Goal: Task Accomplishment & Management: Use online tool/utility

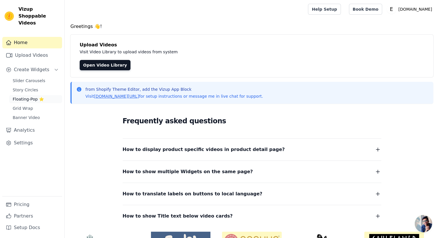
click at [24, 96] on span "Floating-Pop ⭐" at bounding box center [28, 99] width 31 height 6
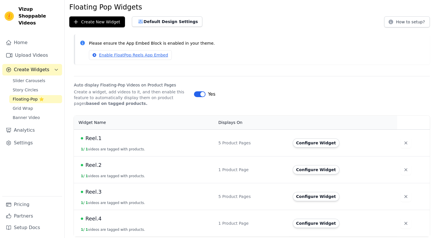
scroll to position [21, 0]
click at [90, 217] on span "Reel.4" at bounding box center [93, 219] width 16 height 8
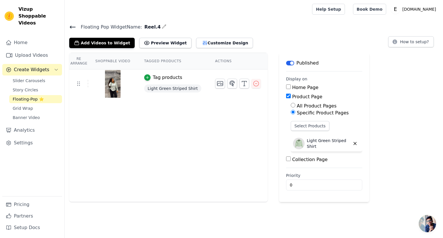
click at [73, 30] on h4 "Floating Pop Widget Name: Reel.4" at bounding box center [253, 27] width 369 height 8
click at [73, 28] on icon at bounding box center [72, 27] width 7 height 7
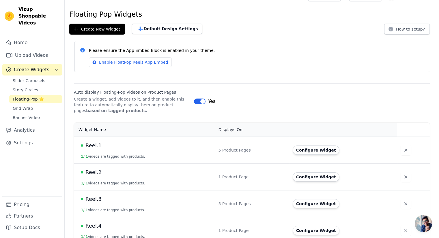
scroll to position [21, 0]
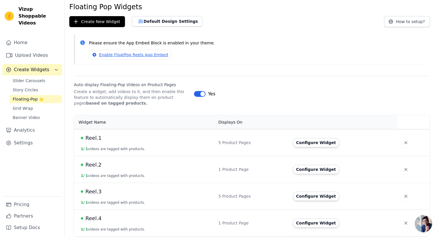
click at [118, 200] on button "1 / 1 videos are tagged with products." at bounding box center [113, 202] width 64 height 5
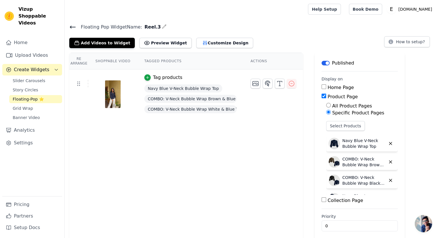
click at [71, 25] on icon at bounding box center [72, 27] width 7 height 7
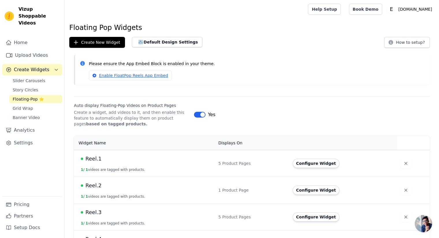
click at [94, 164] on td "Reel.1 1 / 1 videos are tagged with products." at bounding box center [144, 163] width 141 height 27
click at [97, 156] on span "Reel.1" at bounding box center [93, 159] width 16 height 8
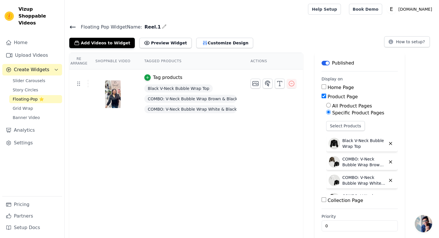
click at [75, 28] on icon at bounding box center [72, 27] width 7 height 7
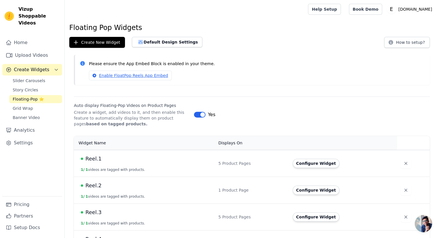
click at [96, 189] on span "Reel.2" at bounding box center [93, 186] width 16 height 8
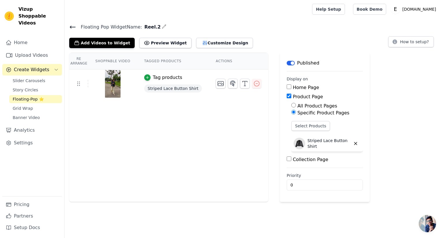
click at [74, 28] on icon at bounding box center [72, 27] width 7 height 7
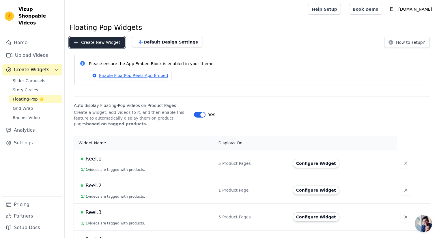
click at [97, 44] on button "Create New Widget" at bounding box center [97, 42] width 56 height 11
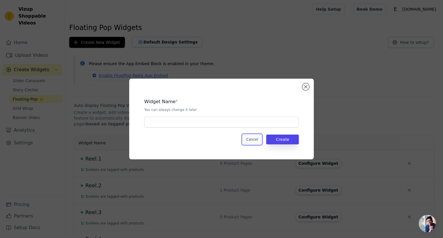
click at [252, 139] on button "Cancel" at bounding box center [252, 140] width 19 height 10
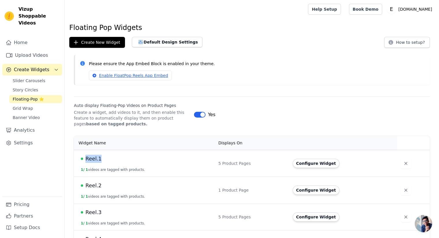
copy div "Reel.1"
drag, startPoint x: 103, startPoint y: 156, endPoint x: 82, endPoint y: 157, distance: 20.8
click at [82, 157] on div "Reel.1" at bounding box center [146, 159] width 130 height 8
click at [104, 46] on button "Create New Widget" at bounding box center [97, 42] width 56 height 11
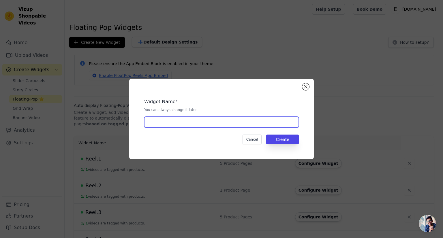
click at [188, 125] on input "text" at bounding box center [221, 122] width 155 height 11
paste input "Reel.1"
click at [179, 125] on input "Reel." at bounding box center [221, 122] width 155 height 11
type input "Reel.5"
click at [277, 140] on button "Create" at bounding box center [282, 140] width 33 height 10
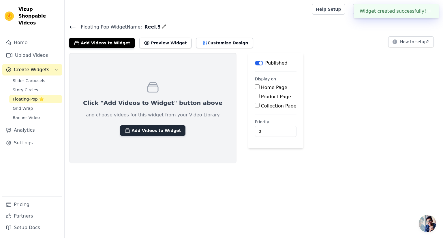
click at [125, 130] on icon "button" at bounding box center [128, 131] width 6 height 6
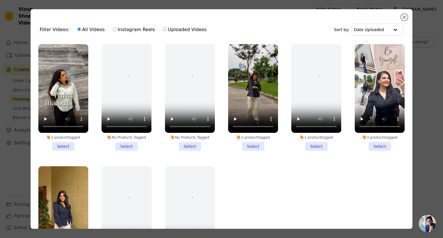
click at [401, 20] on div "Filter Videos: All Videos Instagram Reels Uploaded Videos Sort by: Date Uploaded" at bounding box center [221, 29] width 373 height 22
click at [382, 29] on input "text" at bounding box center [372, 30] width 36 height 12
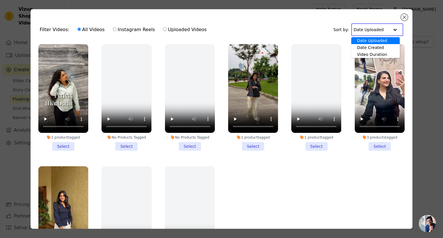
click at [181, 29] on label "Uploaded Videos" at bounding box center [185, 29] width 44 height 7
click at [167, 29] on input "Uploaded Videos" at bounding box center [165, 29] width 4 height 4
radio input "true"
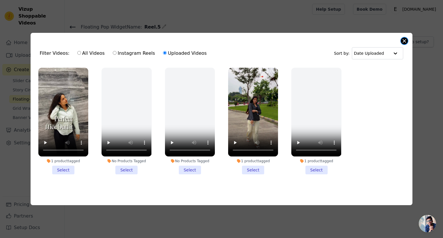
click at [407, 41] on button "Close modal" at bounding box center [404, 40] width 7 height 7
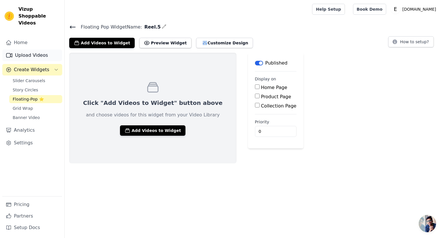
click at [12, 53] on icon "Sidebar" at bounding box center [9, 55] width 6 height 4
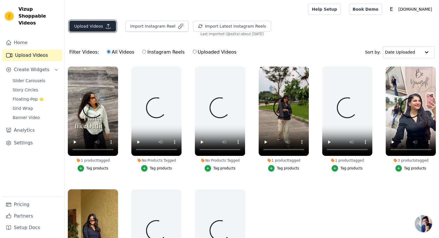
click at [99, 28] on button "Upload Videos" at bounding box center [92, 26] width 47 height 11
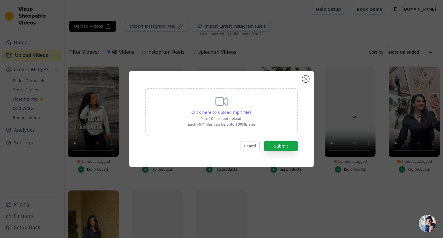
click at [217, 113] on span "Click here to upload mp4 files" at bounding box center [221, 112] width 60 height 5
click at [251, 110] on input "Click here to upload mp4 files Max 10 files per upload. Each MP4 files can be u…" at bounding box center [251, 109] width 0 height 0
type input "C:\fakepath\rell.mp4"
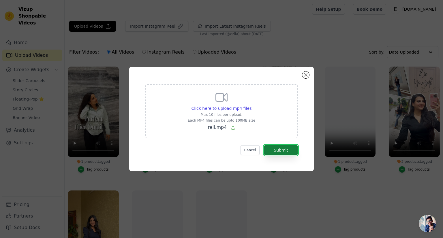
click at [292, 148] on button "Submit" at bounding box center [280, 150] width 33 height 10
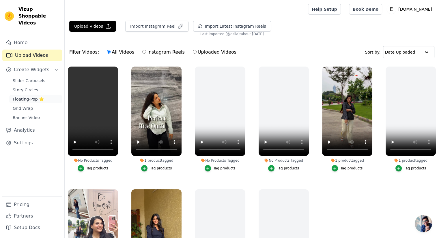
click at [33, 96] on span "Floating-Pop ⭐" at bounding box center [28, 99] width 31 height 6
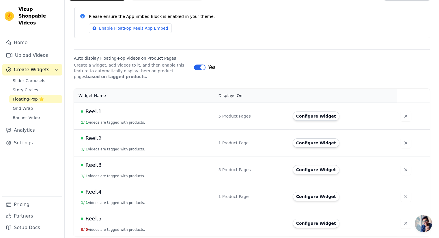
scroll to position [47, 0]
click at [92, 215] on span "Reel.5" at bounding box center [93, 219] width 16 height 8
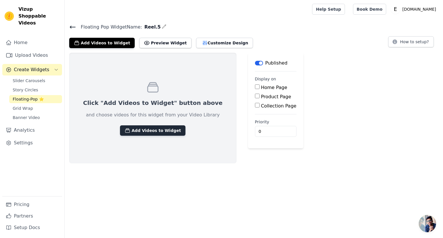
click at [125, 130] on icon "button" at bounding box center [128, 131] width 6 height 6
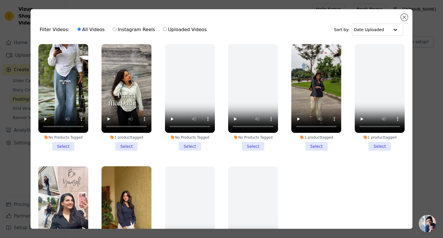
click at [64, 147] on li "No Products Tagged Select" at bounding box center [63, 97] width 50 height 107
click at [0, 0] on input "No Products Tagged Select" at bounding box center [0, 0] width 0 height 0
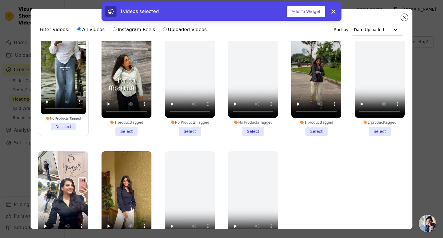
scroll to position [24, 0]
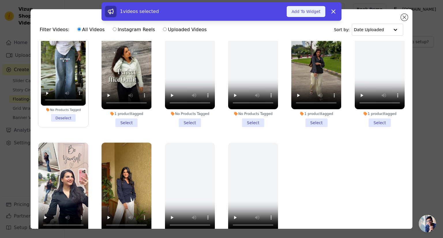
click at [306, 16] on button "Add To Widget" at bounding box center [306, 11] width 39 height 11
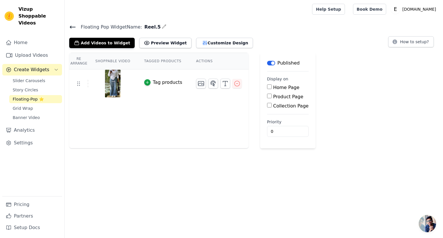
click at [267, 99] on div "Product Page" at bounding box center [288, 96] width 42 height 7
click at [267, 98] on input "Product Page" at bounding box center [269, 96] width 5 height 5
checkbox input "true"
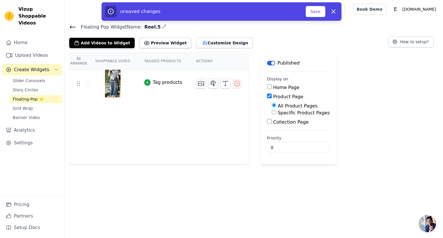
click at [272, 113] on input "Specific Product Pages" at bounding box center [274, 112] width 5 height 5
radio input "true"
click at [275, 129] on button "Select Products" at bounding box center [291, 126] width 39 height 10
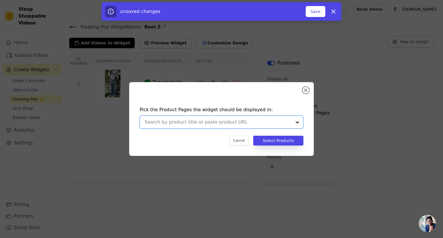
click at [207, 121] on input "text" at bounding box center [217, 122] width 147 height 7
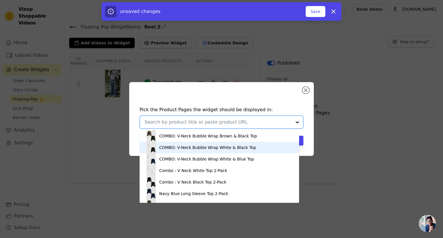
scroll to position [288, 0]
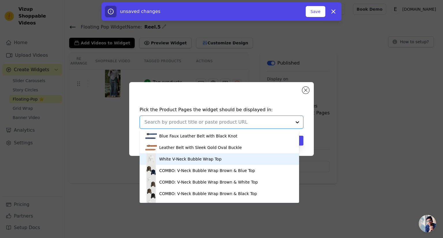
click at [164, 161] on div "White V-Neck Bubble Wrap Top" at bounding box center [190, 159] width 62 height 6
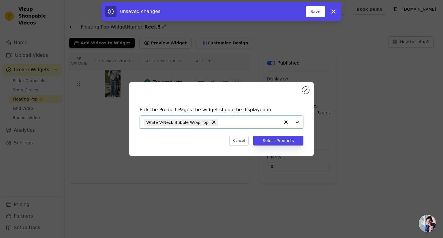
click at [221, 122] on input "text" at bounding box center [250, 122] width 59 height 7
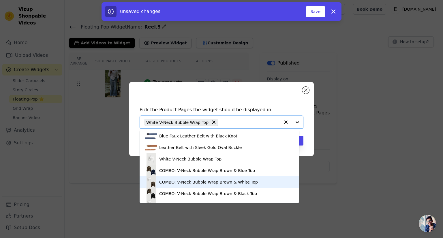
click at [158, 183] on div "COMBO: V-Neck Bubble Wrap Brown & White Top" at bounding box center [219, 182] width 148 height 12
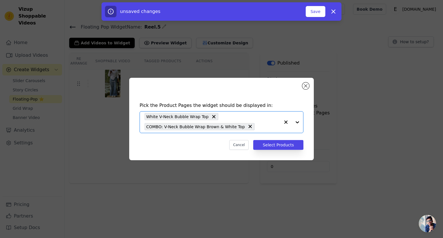
click at [258, 127] on input "text" at bounding box center [269, 126] width 22 height 7
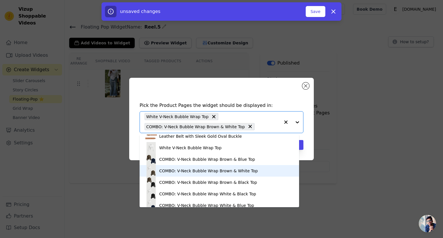
scroll to position [317, 0]
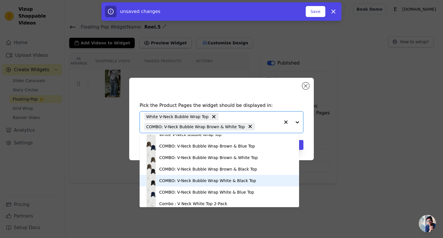
click at [166, 184] on div "COMBO: V-Neck Bubble Wrap White & Black Top" at bounding box center [219, 181] width 148 height 12
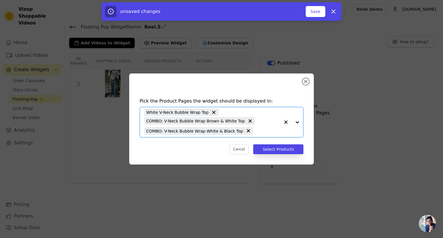
click at [256, 133] on input "text" at bounding box center [268, 130] width 24 height 7
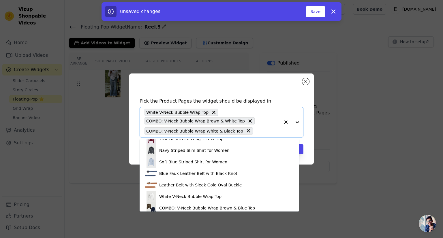
scroll to position [346, 0]
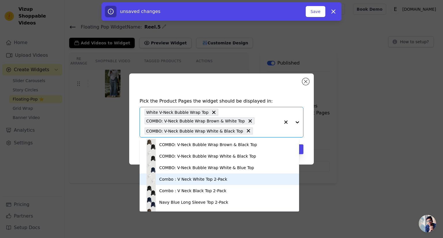
click at [179, 183] on div "Combo : V Neck White Top 2-Pack" at bounding box center [219, 180] width 148 height 12
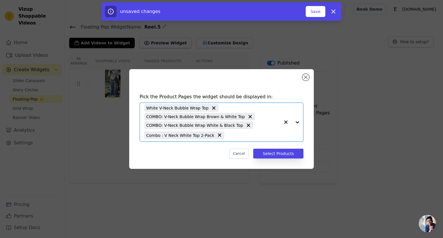
click at [227, 136] on input "text" at bounding box center [253, 135] width 53 height 7
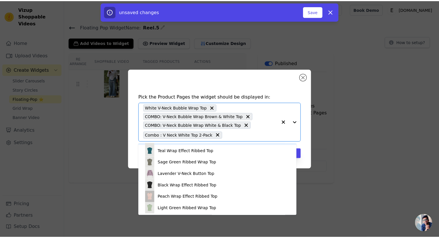
scroll to position [934, 0]
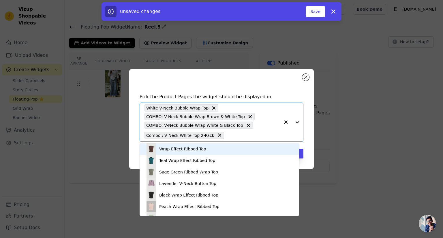
click at [265, 133] on input "text" at bounding box center [253, 135] width 53 height 7
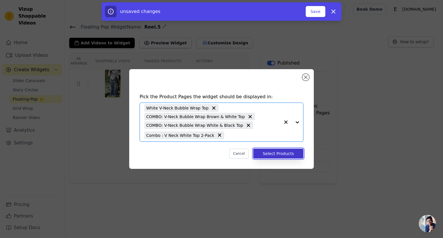
click at [292, 153] on button "Select Products" at bounding box center [278, 154] width 50 height 10
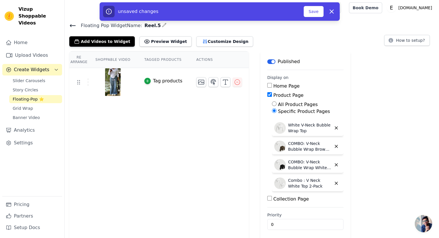
scroll to position [4, 0]
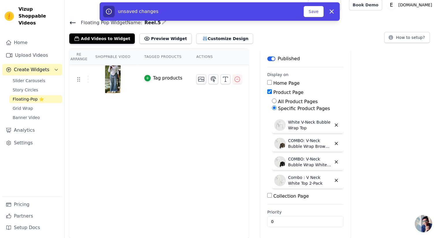
click at [157, 77] on div "Tag products" at bounding box center [167, 78] width 29 height 7
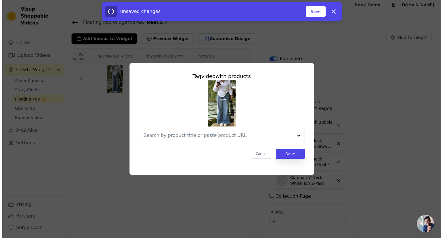
scroll to position [0, 0]
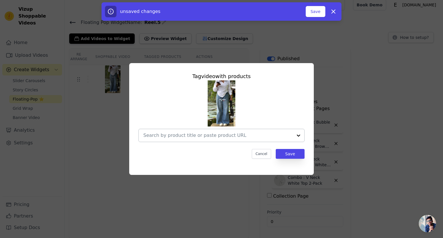
click at [212, 136] on input "text" at bounding box center [217, 135] width 149 height 7
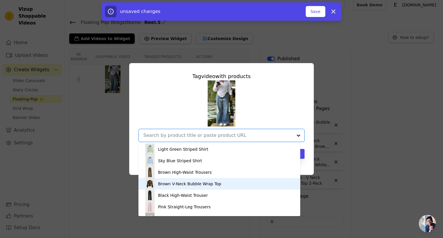
click at [168, 182] on div "Brown V-Neck Bubble Wrap Top" at bounding box center [189, 184] width 63 height 6
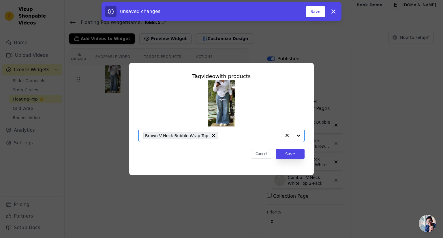
click at [228, 135] on input "text" at bounding box center [251, 135] width 60 height 7
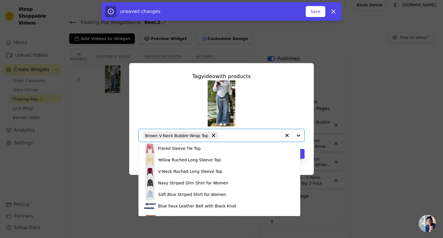
scroll to position [231, 0]
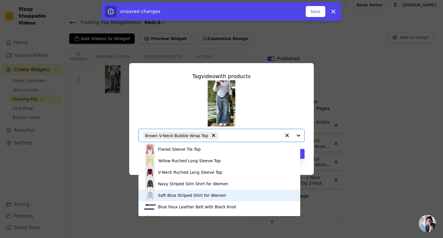
click at [183, 195] on div "Soft Blue Striped Shirt for Women" at bounding box center [192, 196] width 68 height 6
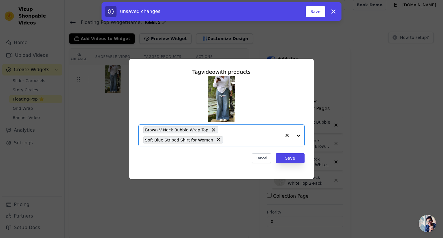
click at [226, 139] on input "text" at bounding box center [253, 139] width 55 height 7
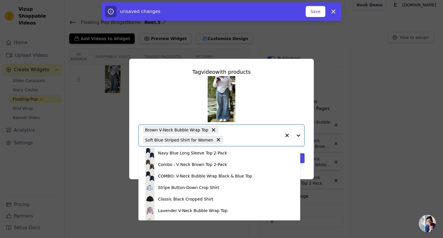
scroll to position [404, 0]
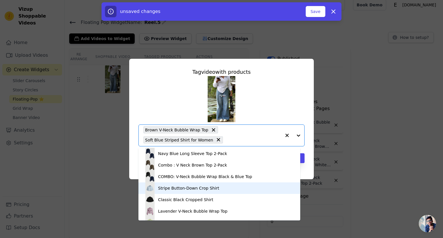
click at [173, 192] on div "Stripe Button-Down Crop Shirt" at bounding box center [219, 189] width 150 height 12
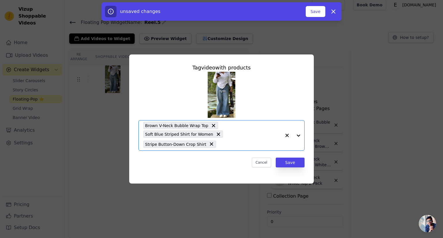
click at [226, 144] on input "text" at bounding box center [250, 144] width 62 height 7
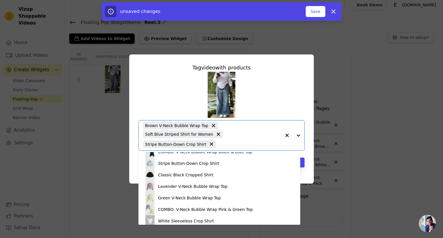
scroll to position [433, 0]
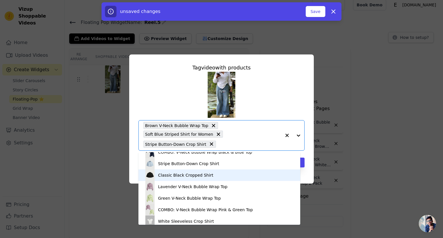
click at [157, 176] on div "Classic Black Cropped Shirt" at bounding box center [219, 176] width 150 height 12
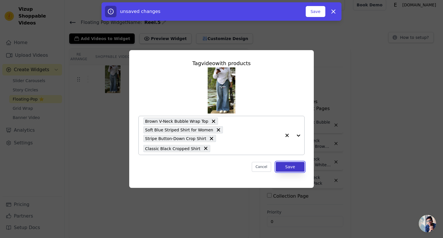
click at [295, 168] on button "Save" at bounding box center [290, 167] width 29 height 10
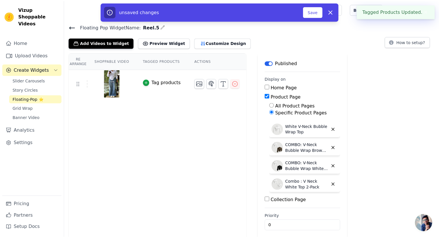
scroll to position [4, 0]
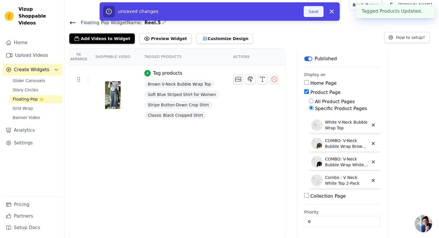
click at [316, 13] on button "Save" at bounding box center [313, 11] width 20 height 11
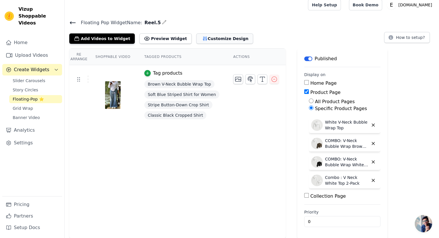
click at [213, 37] on button "Customize Design" at bounding box center [224, 38] width 57 height 10
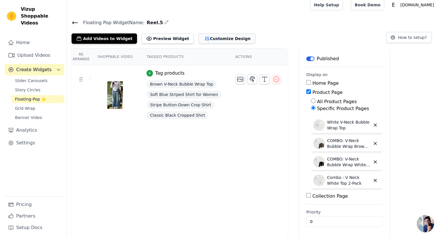
scroll to position [0, 0]
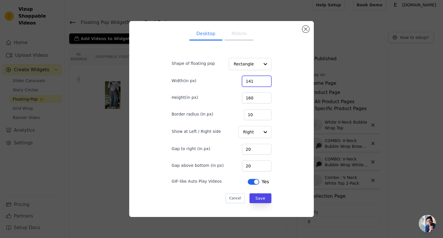
click at [262, 80] on input "141" at bounding box center [256, 81] width 29 height 11
type input "140"
click at [260, 84] on input "140" at bounding box center [256, 81] width 29 height 11
click at [260, 96] on input "209" at bounding box center [256, 98] width 29 height 11
click at [260, 96] on input "240" at bounding box center [256, 98] width 29 height 11
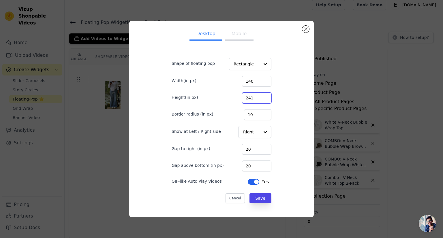
click at [260, 96] on input "241" at bounding box center [256, 98] width 29 height 11
click at [260, 96] on input "251" at bounding box center [256, 98] width 29 height 11
type input "250"
click at [260, 98] on input "250" at bounding box center [256, 98] width 29 height 11
click at [261, 166] on input "43" at bounding box center [256, 166] width 29 height 11
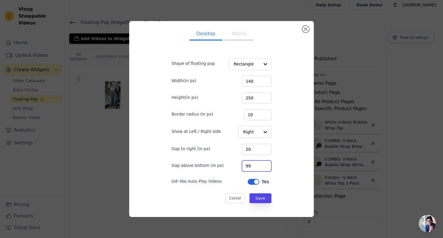
click at [261, 164] on input "99" at bounding box center [256, 166] width 29 height 11
type input "100"
click at [261, 164] on input "100" at bounding box center [256, 166] width 29 height 11
click at [257, 200] on button "Save" at bounding box center [260, 199] width 22 height 10
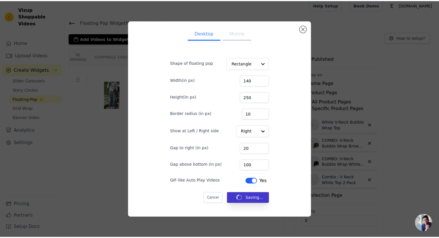
scroll to position [4, 0]
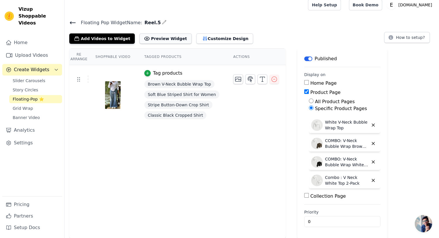
click at [153, 37] on button "Preview Widget" at bounding box center [165, 38] width 52 height 10
click at [73, 24] on icon at bounding box center [72, 22] width 7 height 7
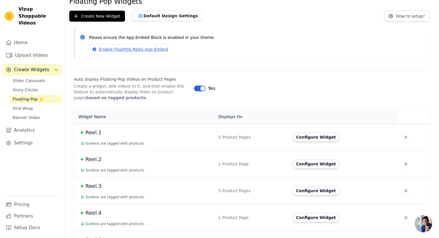
scroll to position [47, 0]
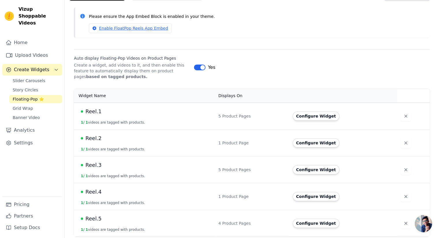
click at [93, 220] on span "Reel.5" at bounding box center [93, 219] width 16 height 8
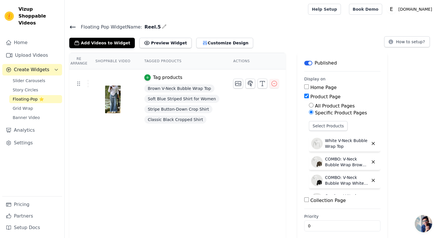
click at [72, 35] on div "Floating Pop Widget Name: Reel.5 Add Videos to Widget Preview Widget Customize …" at bounding box center [252, 35] width 374 height 25
click at [72, 26] on icon at bounding box center [72, 27] width 7 height 7
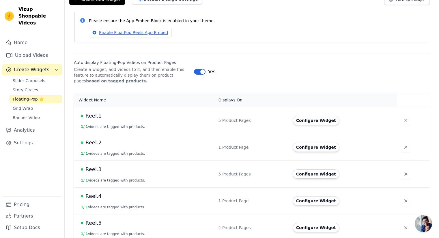
scroll to position [47, 0]
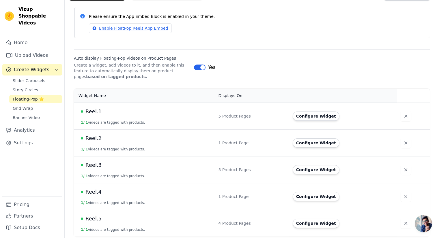
click at [91, 199] on td "Reel.4 1 / 1 videos are tagged with products." at bounding box center [144, 196] width 141 height 27
click at [91, 193] on span "Reel.4" at bounding box center [93, 192] width 16 height 8
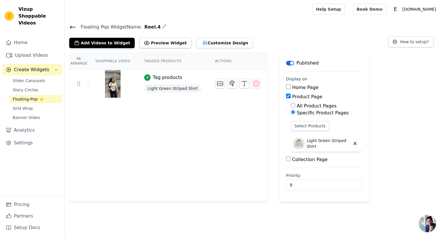
click at [212, 35] on div "Add Videos to Widget Preview Widget Customize Design" at bounding box center [163, 41] width 188 height 13
click at [212, 45] on button "Customize Design" at bounding box center [224, 43] width 57 height 10
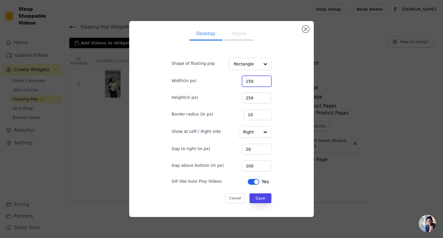
click at [261, 80] on input "150" at bounding box center [256, 81] width 29 height 11
click at [262, 83] on input "149" at bounding box center [256, 81] width 29 height 11
click at [262, 83] on input "148" at bounding box center [256, 81] width 29 height 11
click at [262, 83] on input "147" at bounding box center [256, 81] width 29 height 11
click at [262, 83] on input "146" at bounding box center [256, 81] width 29 height 11
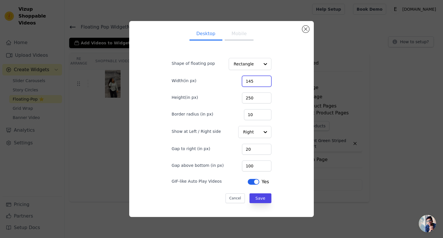
click at [262, 83] on input "145" at bounding box center [256, 81] width 29 height 11
click at [262, 83] on input "144" at bounding box center [256, 81] width 29 height 11
click at [262, 83] on input "143" at bounding box center [256, 81] width 29 height 11
click at [262, 83] on input "142" at bounding box center [256, 81] width 29 height 11
click at [262, 83] on input "141" at bounding box center [256, 81] width 29 height 11
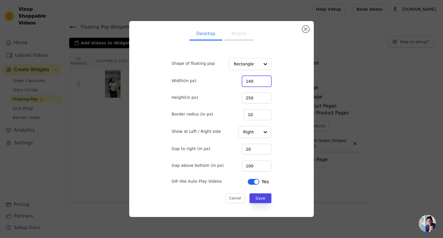
type input "140"
click at [262, 83] on input "140" at bounding box center [256, 81] width 29 height 11
click at [261, 201] on button "Save" at bounding box center [260, 199] width 22 height 10
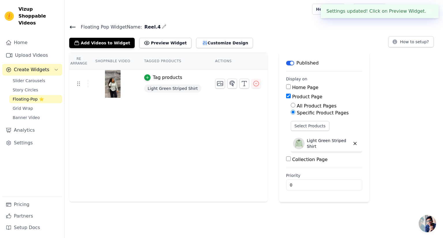
click at [70, 22] on main "Floating Pop Widget Name: Reel.4 Add Videos to Widget Preview Widget Customize …" at bounding box center [254, 110] width 378 height 184
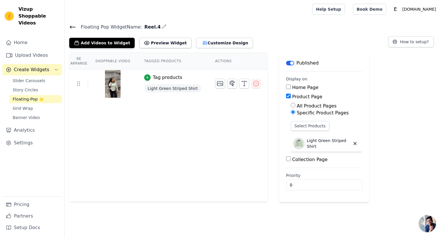
click at [29, 96] on span "Floating-Pop ⭐" at bounding box center [28, 99] width 31 height 6
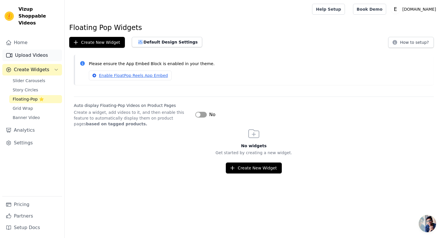
click at [39, 51] on link "Upload Videos" at bounding box center [32, 56] width 60 height 12
